Goal: Task Accomplishment & Management: Manage account settings

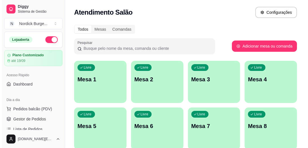
scroll to position [23, 0]
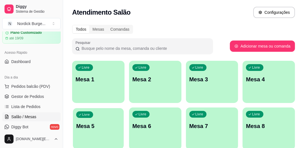
click at [97, 119] on div "Livre Mesa 5" at bounding box center [98, 125] width 51 height 34
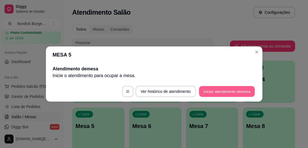
click at [241, 90] on button "Iniciar atendimento de mesa" at bounding box center [227, 91] width 56 height 11
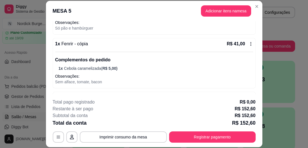
scroll to position [17, 0]
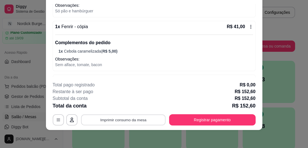
click at [134, 117] on button "Imprimir consumo da mesa" at bounding box center [123, 120] width 85 height 11
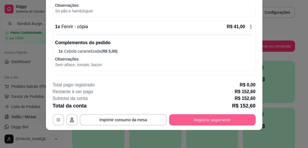
scroll to position [90, 0]
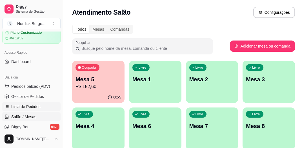
click at [28, 108] on span "Lista de Pedidos" at bounding box center [25, 107] width 29 height 6
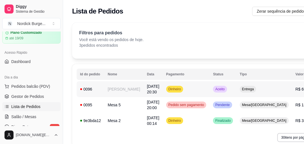
click at [98, 89] on div "0096" at bounding box center [90, 89] width 21 height 6
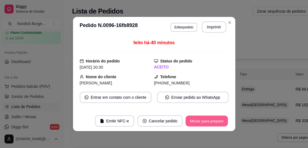
click at [197, 120] on button "Mover para preparo" at bounding box center [206, 121] width 42 height 11
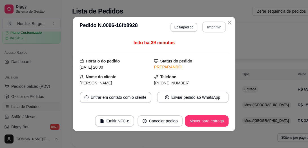
click at [211, 24] on button "Imprimir" at bounding box center [214, 27] width 24 height 11
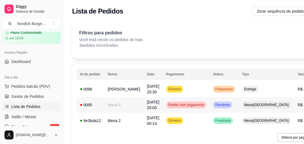
click at [92, 108] on div "0095" at bounding box center [90, 105] width 21 height 6
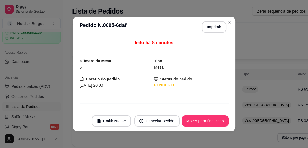
scroll to position [1, 0]
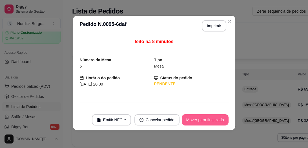
click at [196, 119] on button "Mover para finalizado" at bounding box center [205, 119] width 47 height 11
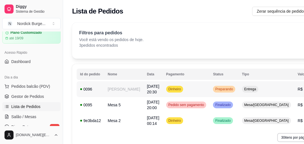
click at [94, 92] on div "0096" at bounding box center [90, 89] width 21 height 6
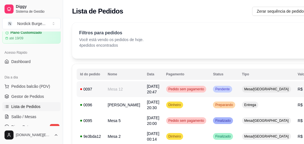
click at [98, 86] on div "0097" at bounding box center [90, 89] width 21 height 6
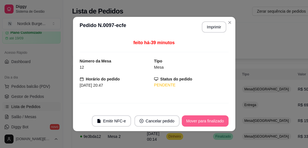
click at [204, 120] on button "Mover para finalizado" at bounding box center [205, 121] width 47 height 11
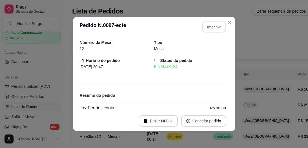
click at [208, 25] on button "Imprimir" at bounding box center [214, 27] width 24 height 11
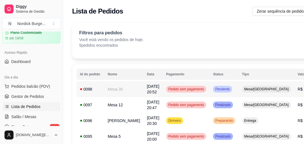
click at [96, 89] on div "0098" at bounding box center [90, 89] width 21 height 6
click at [98, 85] on td "0098" at bounding box center [91, 89] width 28 height 16
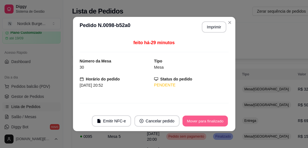
click at [216, 123] on button "Mover para finalizado" at bounding box center [204, 121] width 45 height 11
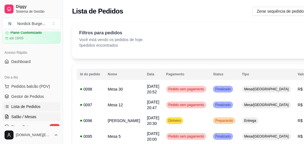
click at [25, 119] on span "Salão / Mesas" at bounding box center [23, 117] width 25 height 6
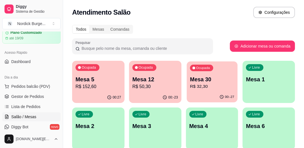
click at [208, 87] on p "R$ 32,30" at bounding box center [212, 86] width 44 height 6
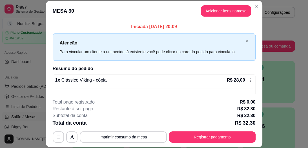
scroll to position [56, 0]
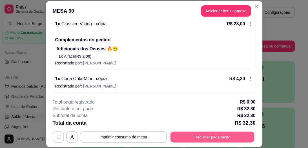
click at [199, 135] on button "Registrar pagamento" at bounding box center [212, 137] width 84 height 11
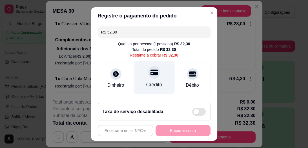
scroll to position [70, 0]
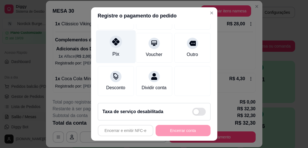
click at [116, 39] on div at bounding box center [116, 42] width 12 height 12
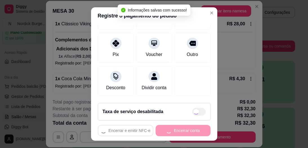
type input "R$ 0,00"
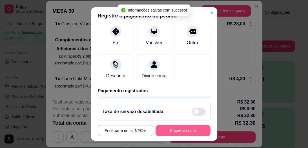
scroll to position [65, 0]
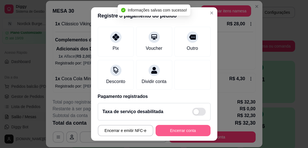
click at [183, 132] on button "Encerrar conta" at bounding box center [183, 130] width 55 height 11
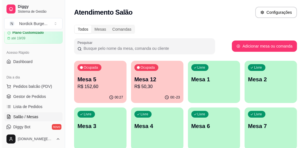
scroll to position [45, 0]
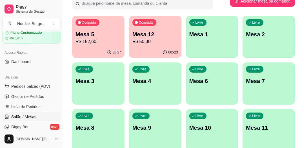
click at [148, 44] on p "R$ 50,30" at bounding box center [155, 41] width 46 height 7
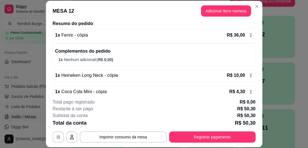
scroll to position [51, 0]
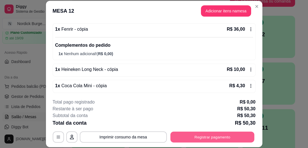
click at [192, 132] on button "Registrar pagamento" at bounding box center [212, 137] width 84 height 11
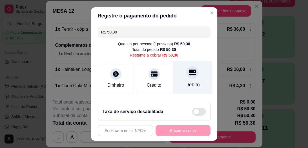
click at [188, 75] on div at bounding box center [192, 72] width 12 height 12
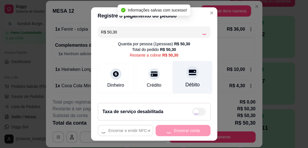
type input "R$ 0,00"
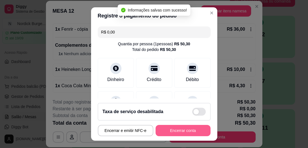
click at [190, 126] on button "Encerrar conta" at bounding box center [183, 130] width 55 height 11
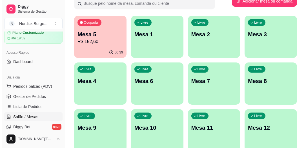
scroll to position [0, 0]
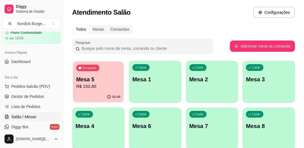
click at [116, 69] on div "Ocupada Mesa 5 R$ 152,60" at bounding box center [98, 76] width 51 height 30
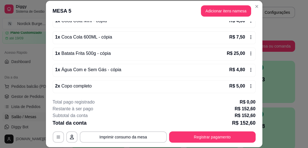
scroll to position [17, 0]
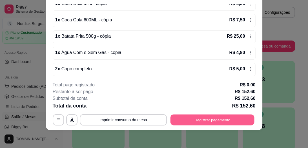
click at [225, 118] on button "Registrar pagamento" at bounding box center [212, 120] width 84 height 11
drag, startPoint x: 225, startPoint y: 117, endPoint x: 215, endPoint y: 52, distance: 65.9
click at [215, 52] on div "1 x Água Com e Sem Gás - cópia R$ 4,80" at bounding box center [154, 52] width 198 height 7
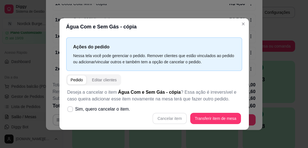
drag, startPoint x: 220, startPoint y: 99, endPoint x: 208, endPoint y: 109, distance: 15.7
click at [212, 107] on div "Deseja a cancelar o item Água Com e Sem Gás - cópia ? Essa ação é irreversível …" at bounding box center [154, 107] width 176 height 42
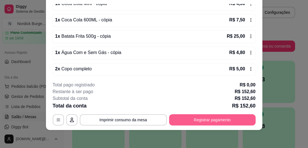
click at [220, 120] on button "Registrar pagamento" at bounding box center [212, 119] width 86 height 11
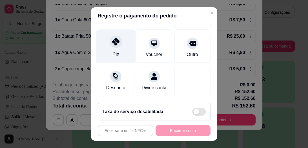
scroll to position [48, 0]
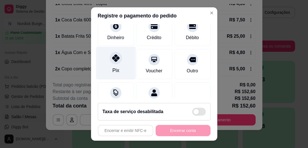
click at [112, 61] on icon at bounding box center [115, 58] width 7 height 7
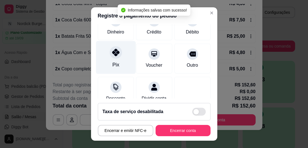
type input "R$ 0,00"
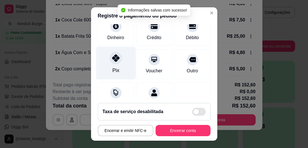
click at [112, 59] on icon at bounding box center [115, 58] width 7 height 7
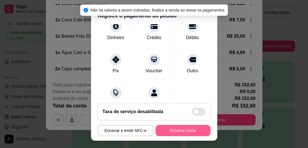
click at [176, 130] on button "Encerrar conta" at bounding box center [183, 130] width 55 height 11
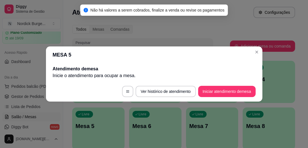
scroll to position [0, 0]
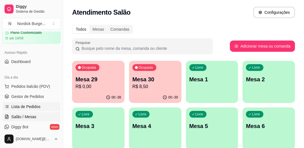
click at [18, 107] on span "Lista de Pedidos" at bounding box center [25, 107] width 29 height 6
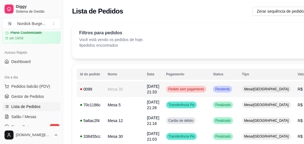
click at [99, 90] on div "0099" at bounding box center [90, 89] width 21 height 6
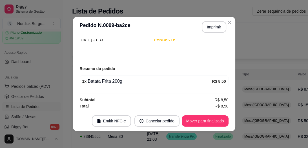
scroll to position [1, 0]
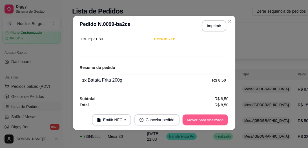
click at [206, 118] on button "Mover para finalizado" at bounding box center [204, 120] width 45 height 11
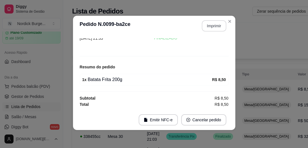
scroll to position [27, 0]
click at [213, 25] on button "Imprimir" at bounding box center [214, 26] width 24 height 11
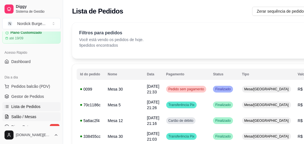
click at [23, 114] on span "Salão / Mesas" at bounding box center [23, 117] width 25 height 6
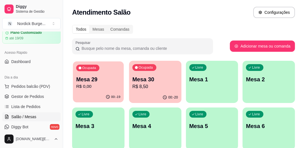
click at [111, 87] on p "R$ 0,00" at bounding box center [98, 86] width 44 height 6
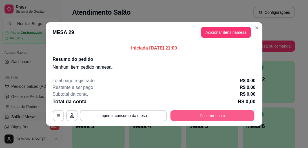
click at [210, 115] on button "Encerrar conta" at bounding box center [212, 115] width 84 height 11
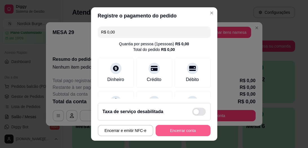
click at [183, 131] on button "Encerrar conta" at bounding box center [183, 130] width 55 height 11
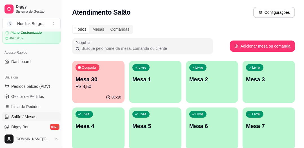
click at [102, 84] on p "R$ 8,50" at bounding box center [99, 86] width 46 height 7
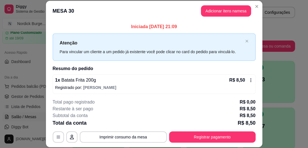
click at [159, 23] on div "Iniciada [DATE] 21:09 Atenção Para vincular um cliente a um pedido já existente…" at bounding box center [154, 58] width 216 height 74
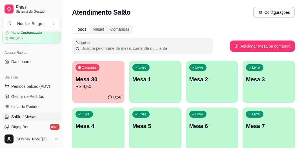
click at [106, 77] on p "Mesa 30" at bounding box center [99, 80] width 46 height 8
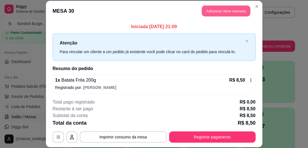
click at [216, 14] on button "Adicionar itens na mesa" at bounding box center [226, 10] width 48 height 11
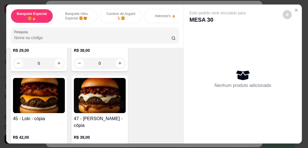
scroll to position [451, 0]
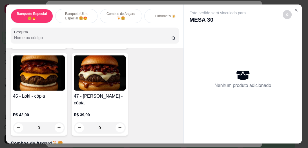
click at [94, 78] on img at bounding box center [100, 73] width 52 height 35
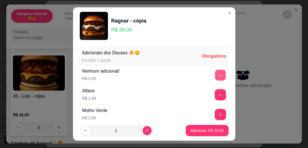
click at [215, 74] on button "+" at bounding box center [220, 75] width 11 height 11
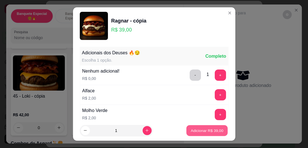
click at [205, 128] on p "Adicionar R$ 39,00" at bounding box center [207, 130] width 33 height 5
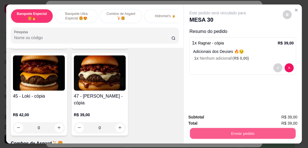
click at [256, 128] on button "Enviar pedido" at bounding box center [243, 133] width 106 height 11
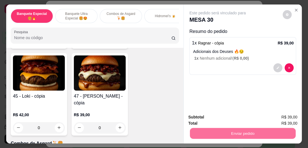
click at [239, 116] on button "Não registrar e enviar pedido" at bounding box center [224, 117] width 57 height 10
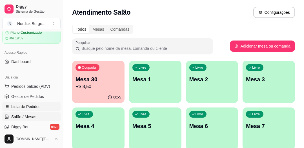
click at [38, 104] on span "Lista de Pedidos" at bounding box center [25, 107] width 29 height 6
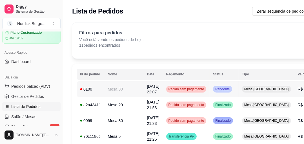
click at [96, 90] on div "0100" at bounding box center [90, 89] width 21 height 6
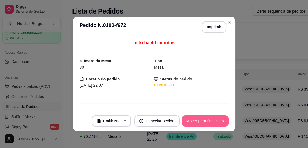
click at [210, 117] on button "Mover para finalizado" at bounding box center [205, 121] width 47 height 11
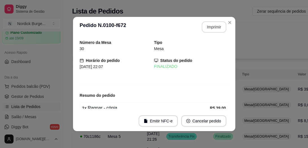
click at [213, 27] on button "Imprimir" at bounding box center [214, 26] width 25 height 11
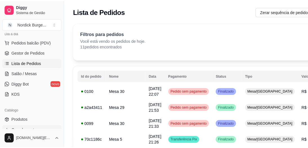
scroll to position [23, 0]
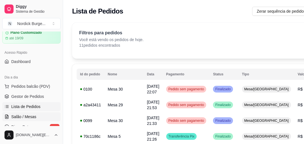
click at [21, 116] on span "Salão / Mesas" at bounding box center [23, 117] width 25 height 6
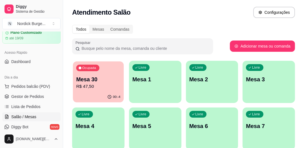
click at [91, 89] on p "R$ 47,50" at bounding box center [98, 86] width 44 height 6
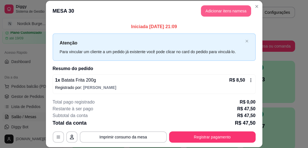
click at [212, 11] on button "Adicionar itens na mesa" at bounding box center [226, 10] width 50 height 11
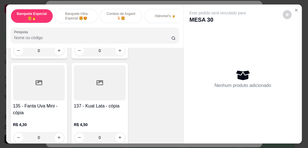
scroll to position [1014, 0]
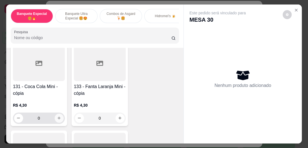
click at [57, 116] on icon "increase-product-quantity" at bounding box center [59, 118] width 4 height 4
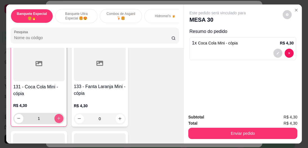
type input "1"
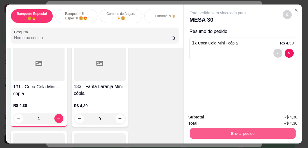
click at [234, 130] on button "Enviar pedido" at bounding box center [243, 133] width 106 height 11
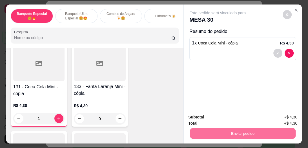
click at [240, 117] on button "Não registrar e enviar pedido" at bounding box center [224, 117] width 59 height 11
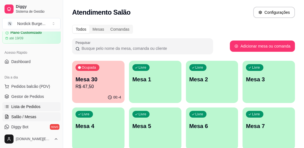
click at [17, 108] on span "Lista de Pedidos" at bounding box center [25, 107] width 29 height 6
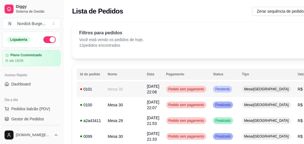
click at [101, 92] on td "0101" at bounding box center [91, 89] width 28 height 16
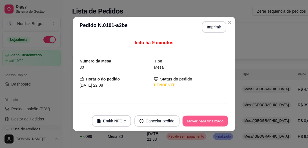
click at [196, 119] on button "Mover para finalizado" at bounding box center [204, 121] width 45 height 11
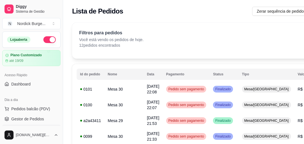
scroll to position [68, 0]
